Goal: Information Seeking & Learning: Check status

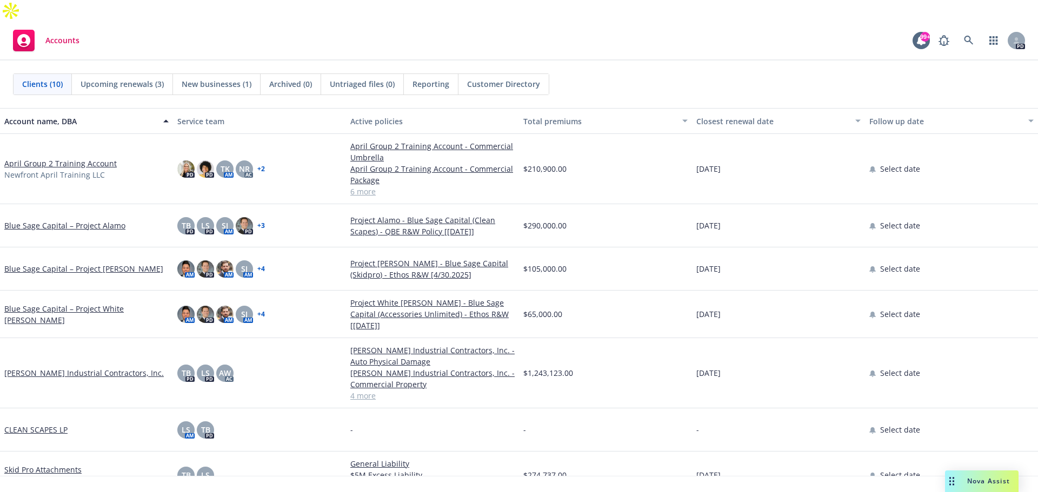
click at [65, 367] on link "[PERSON_NAME] Industrial Contractors, Inc." at bounding box center [83, 372] width 159 height 11
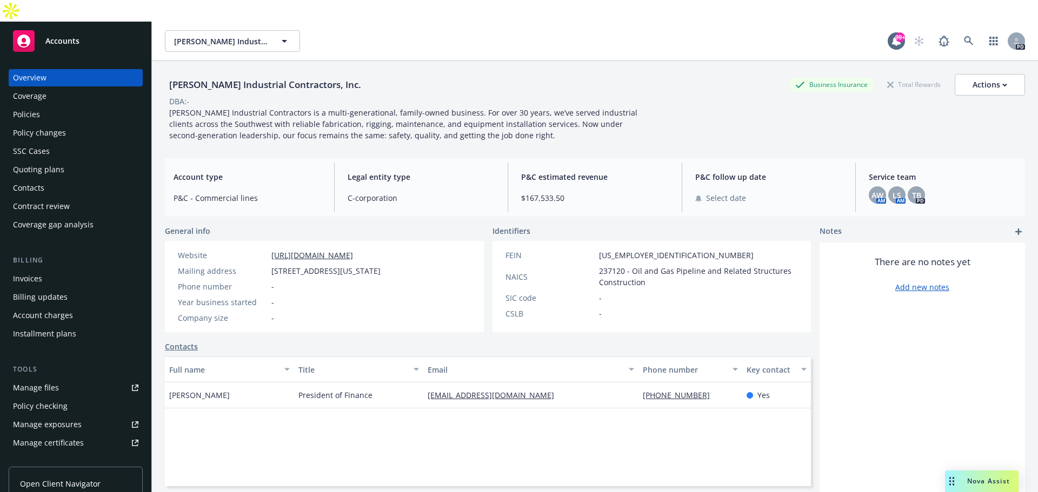
click at [42, 106] on div "Policies" at bounding box center [75, 114] width 125 height 17
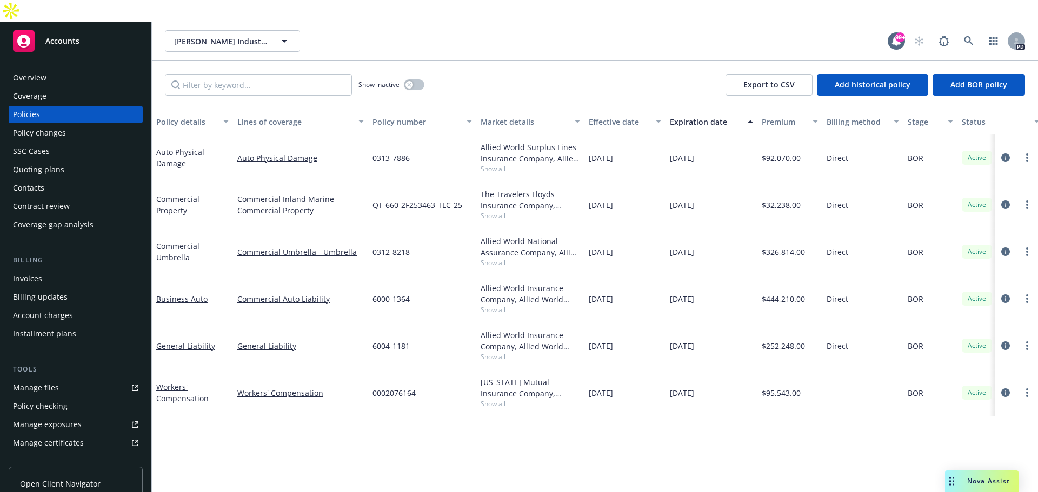
click at [23, 35] on icon at bounding box center [23, 41] width 13 height 13
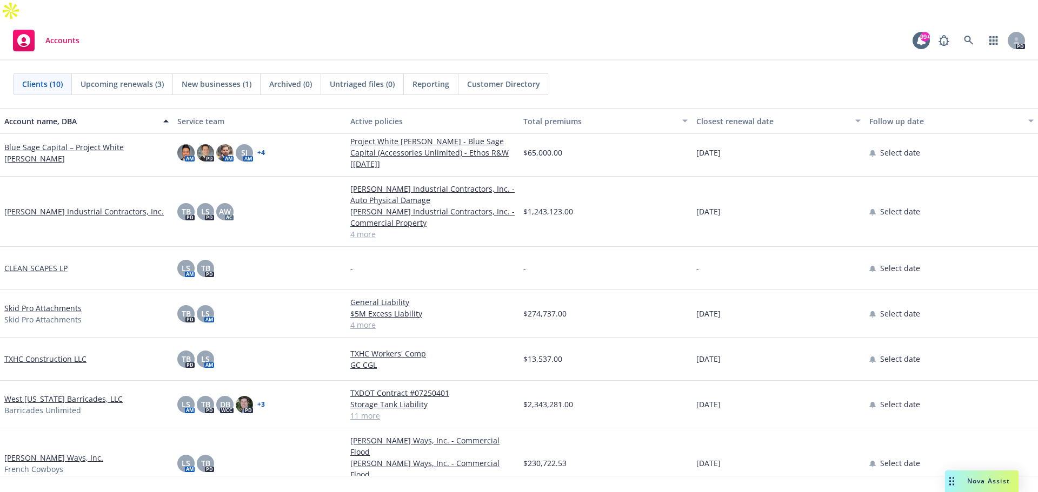
scroll to position [135, 0]
click at [19, 452] on link "[PERSON_NAME] Ways, Inc." at bounding box center [53, 457] width 99 height 11
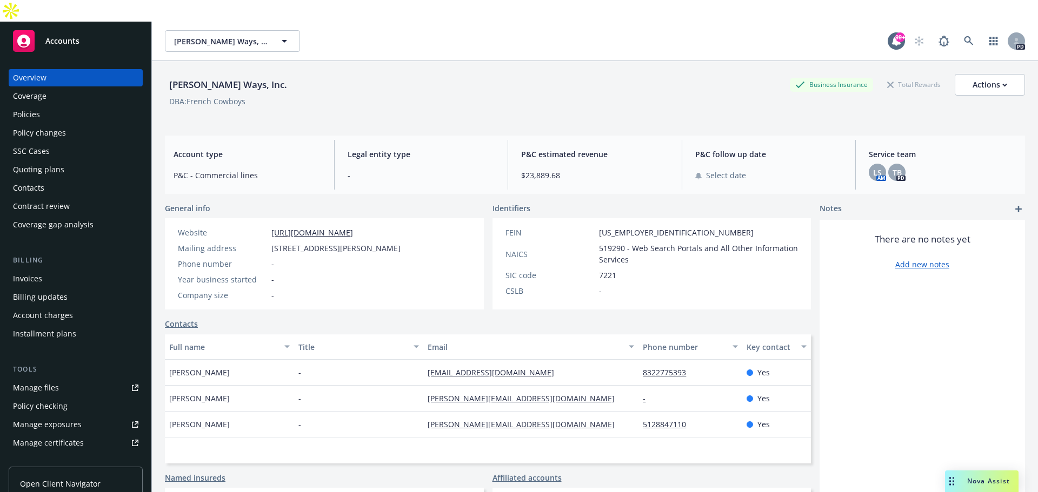
click at [20, 88] on div "Coverage" at bounding box center [30, 96] width 34 height 17
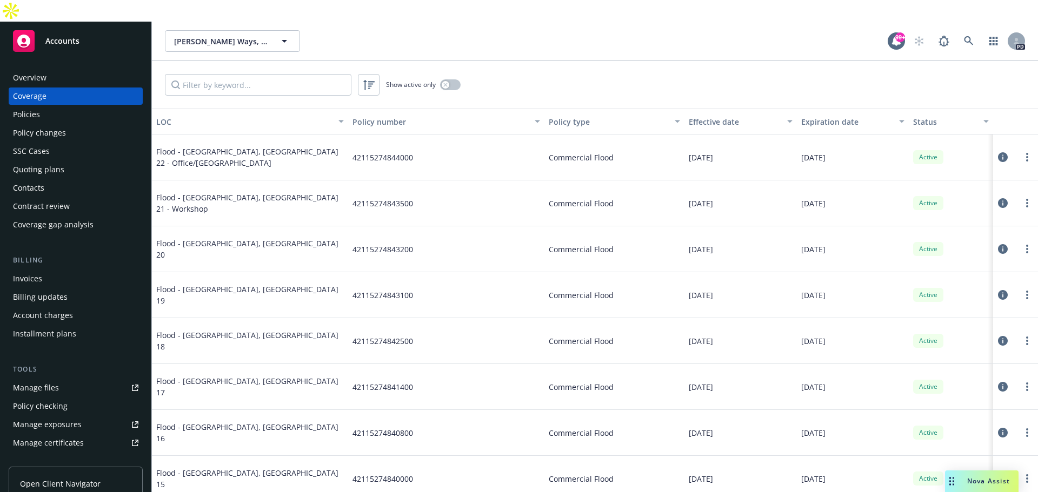
click at [30, 69] on div "Overview" at bounding box center [30, 77] width 34 height 17
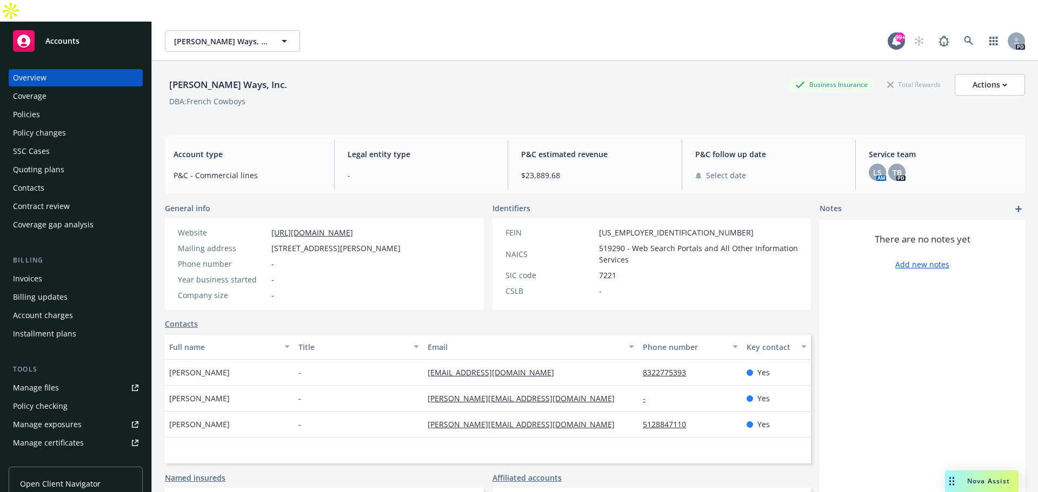
click at [43, 30] on div "Accounts" at bounding box center [75, 41] width 125 height 22
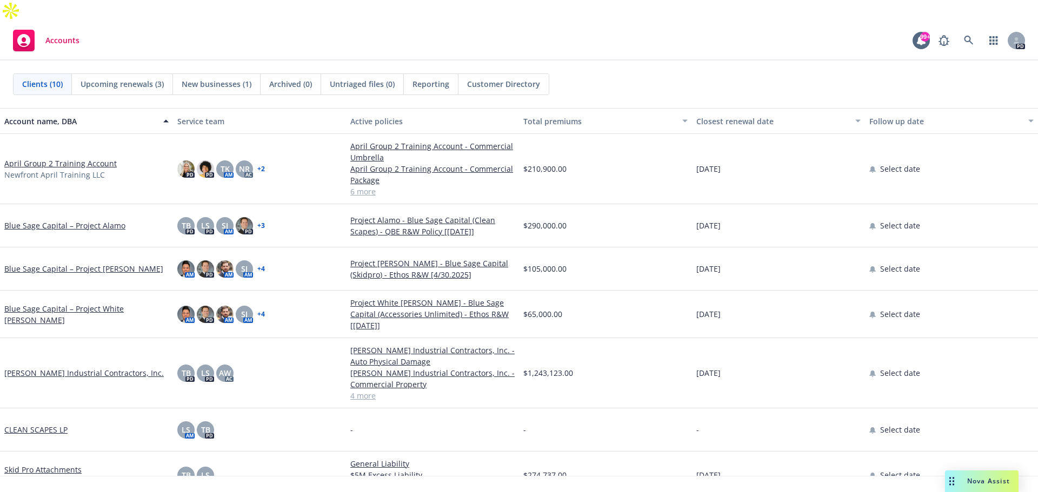
scroll to position [135, 0]
